Goal: Find specific page/section: Find specific page/section

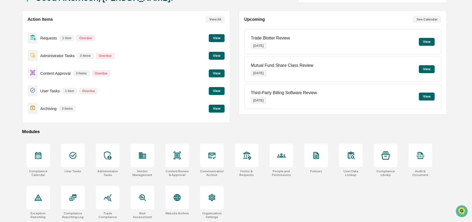
scroll to position [42, 0]
click at [135, 157] on div at bounding box center [143, 156] width 24 height 24
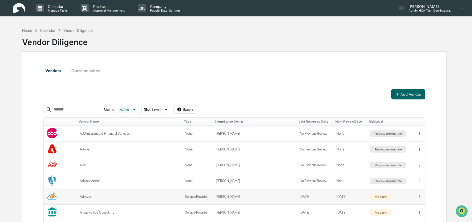
click at [94, 195] on div "Advyzon" at bounding box center [129, 197] width 99 height 4
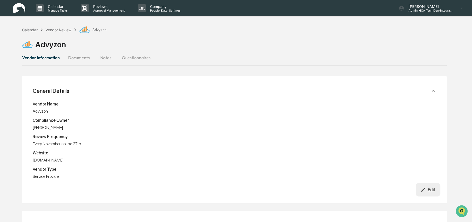
click at [79, 58] on button "Documents" at bounding box center [79, 57] width 30 height 13
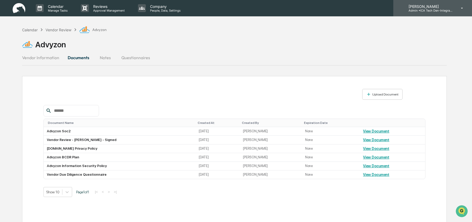
click at [417, 12] on p "Admin • ICA Tech Den-Integrated Compliance Advisors" at bounding box center [429, 11] width 49 height 4
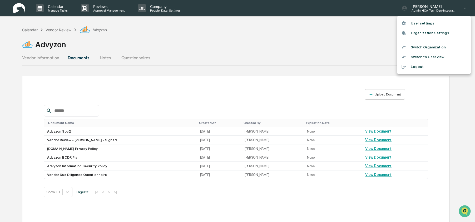
click at [413, 49] on li "Switch Organization" at bounding box center [434, 47] width 74 height 10
